Goal: Find specific page/section: Find specific page/section

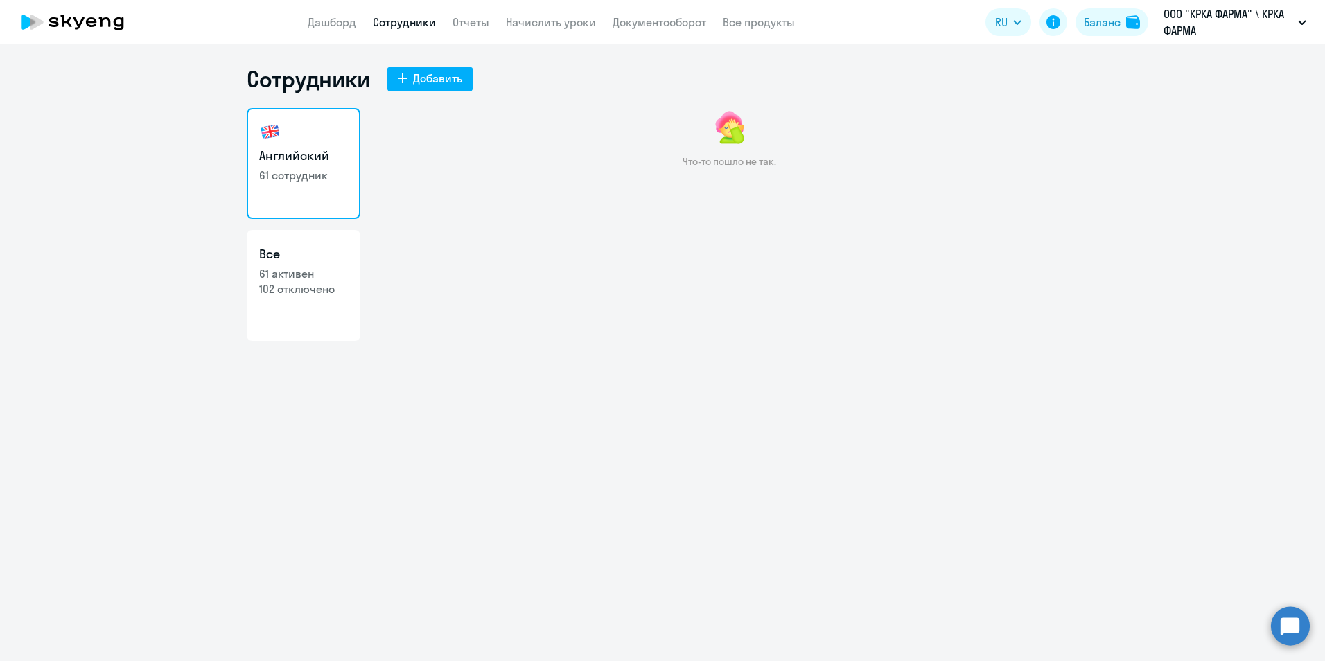
click at [405, 19] on link "Сотрудники" at bounding box center [404, 22] width 63 height 14
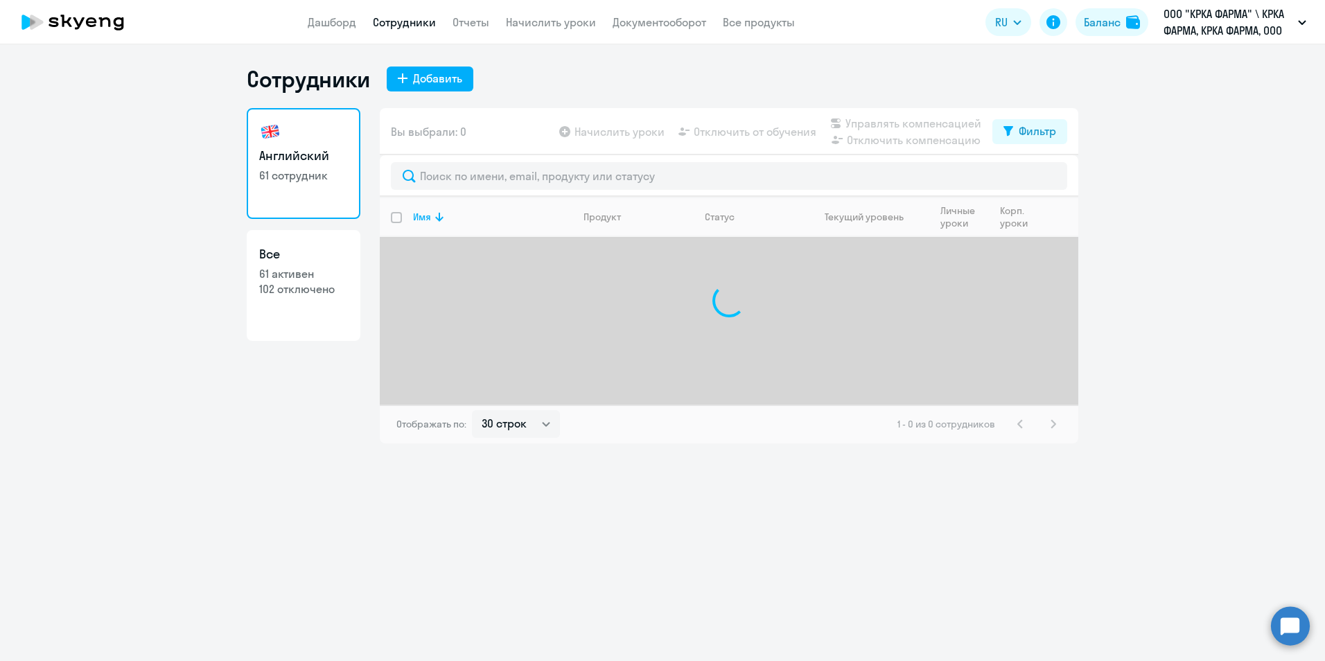
select select "30"
